Goal: Transaction & Acquisition: Purchase product/service

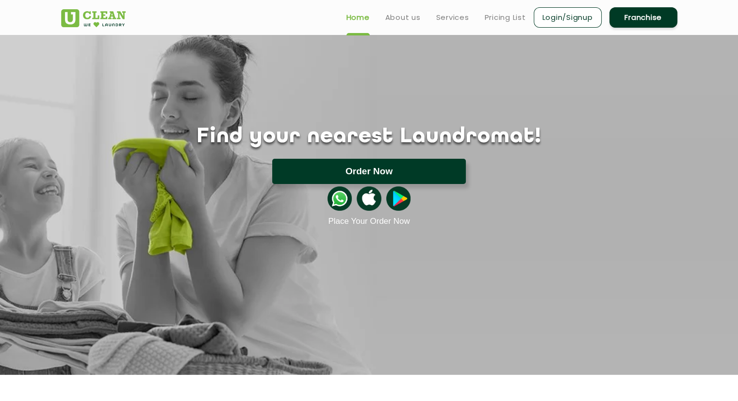
click at [413, 165] on button "Order Now" at bounding box center [369, 171] width 194 height 25
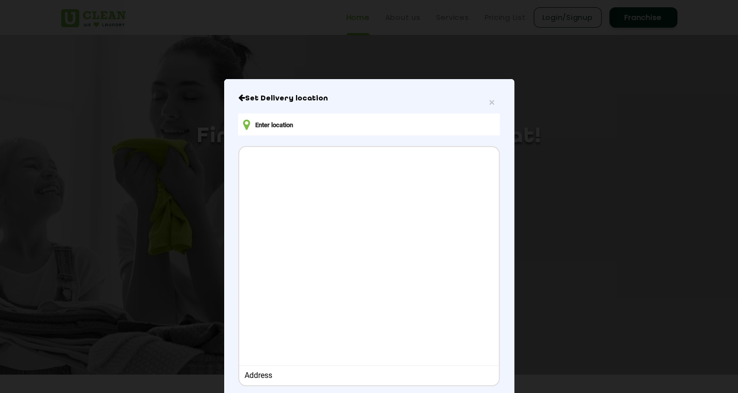
click at [336, 127] on input "text" at bounding box center [368, 125] width 261 height 22
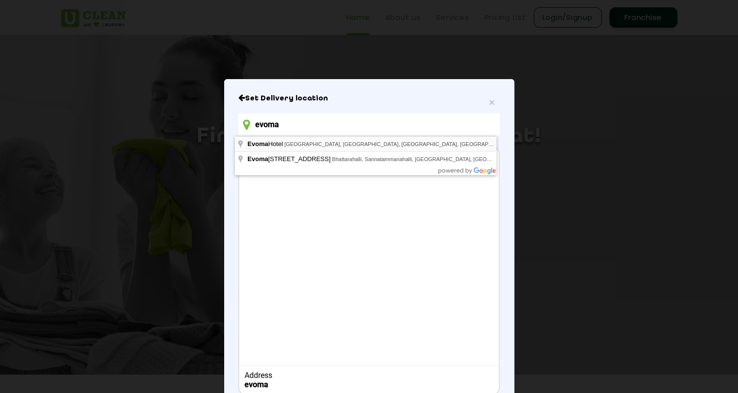
type input "evoma"
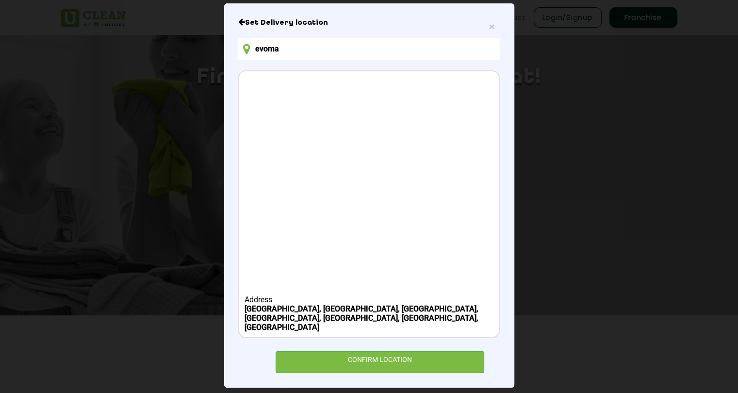
scroll to position [97, 0]
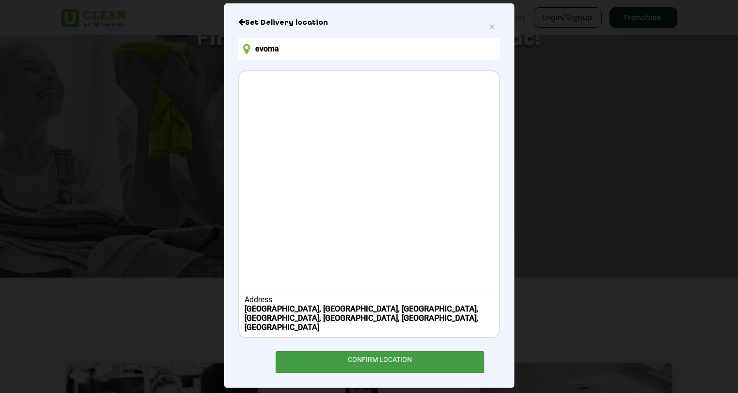
click at [381, 351] on div "CONFIRM LOCATION" at bounding box center [380, 362] width 209 height 22
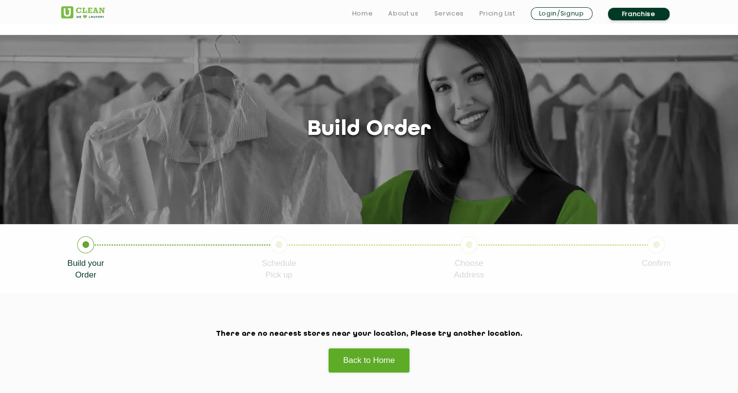
scroll to position [97, 0]
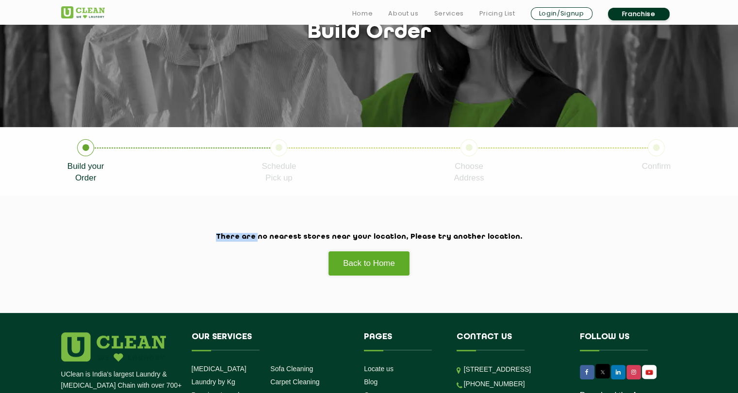
drag, startPoint x: 286, startPoint y: 237, endPoint x: 489, endPoint y: 244, distance: 203.8
click at [489, 244] on div "There are no nearest stores near your location, Please try another location. Ba…" at bounding box center [369, 254] width 631 height 43
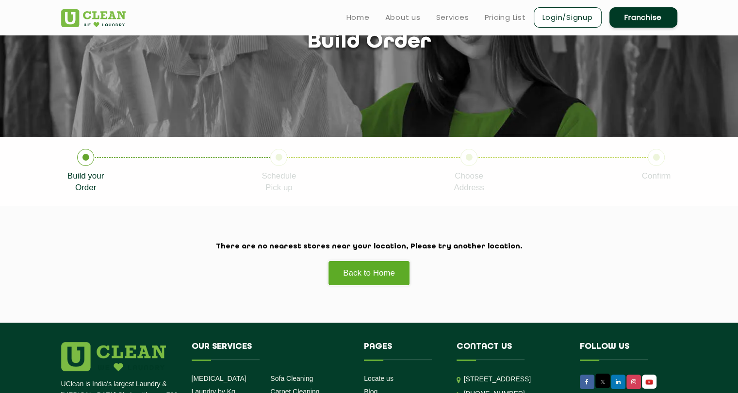
scroll to position [0, 0]
